Goal: Find specific page/section: Find specific page/section

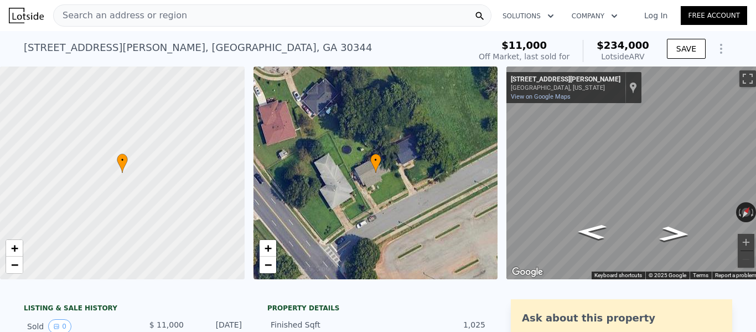
click at [183, 12] on div "Search an address or region" at bounding box center [272, 15] width 438 height 22
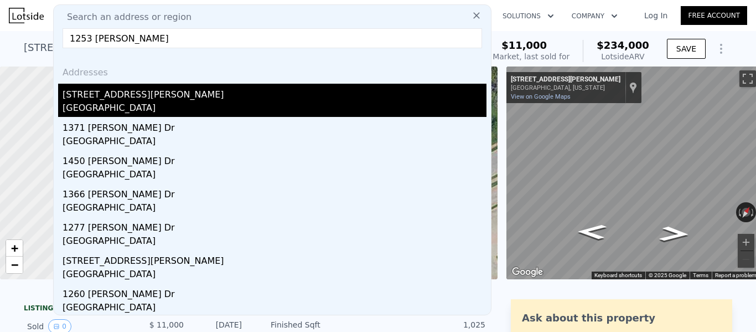
type input "1253 [PERSON_NAME]"
click at [121, 95] on div "[STREET_ADDRESS][PERSON_NAME]" at bounding box center [275, 93] width 424 height 18
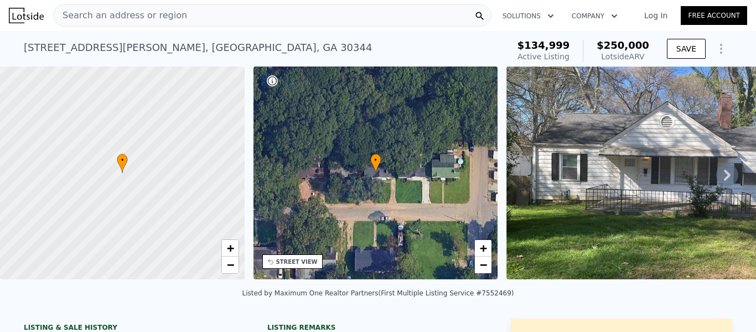
click at [719, 178] on icon at bounding box center [727, 175] width 22 height 22
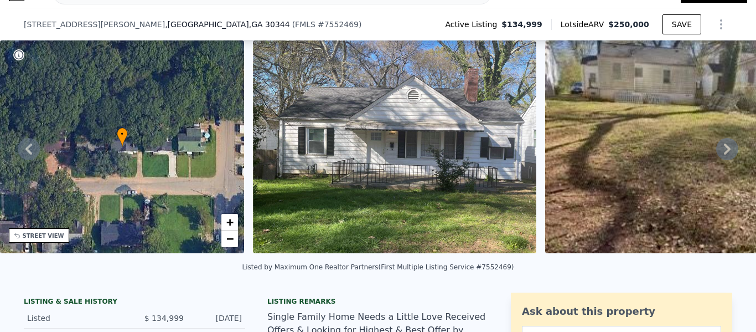
scroll to position [70, 0]
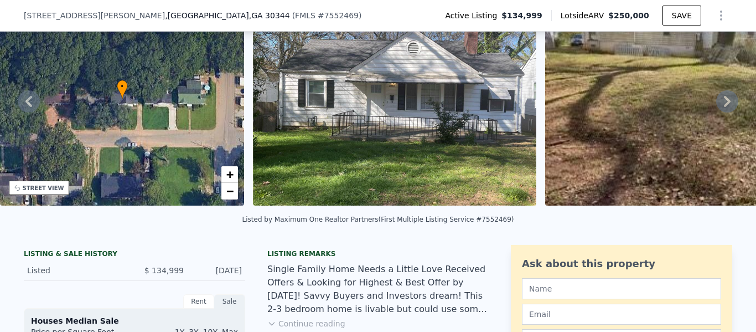
click at [724, 101] on icon at bounding box center [727, 101] width 7 height 11
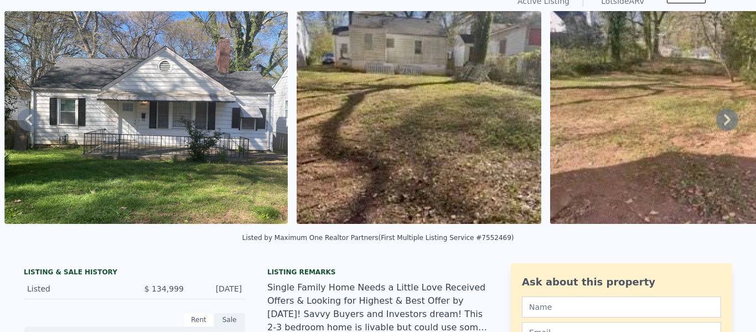
scroll to position [4, 0]
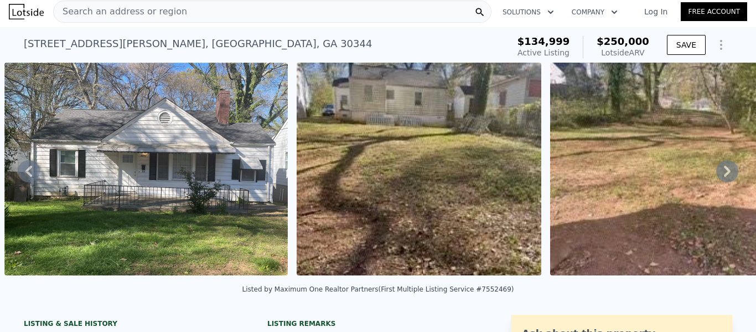
click at [721, 161] on img at bounding box center [672, 169] width 245 height 213
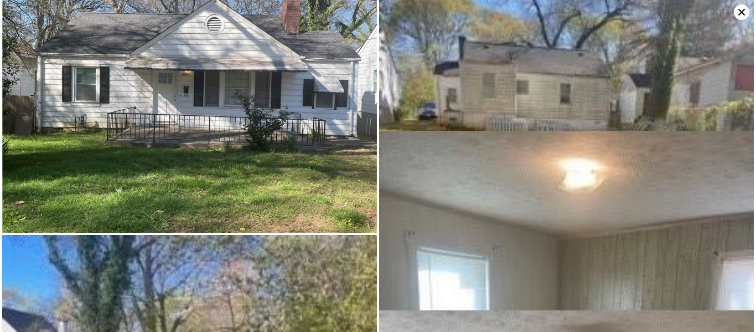
scroll to position [359, 0]
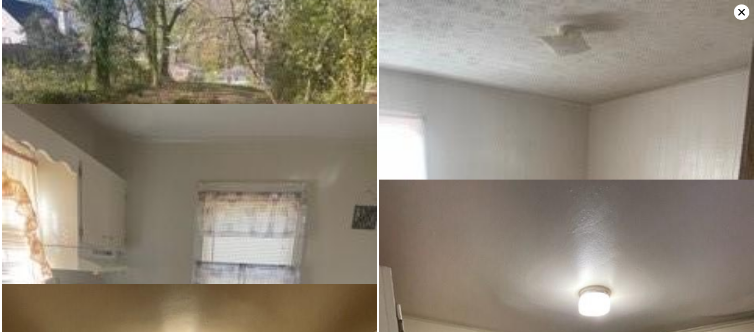
click at [746, 7] on icon at bounding box center [742, 12] width 16 height 16
